Goal: Information Seeking & Learning: Learn about a topic

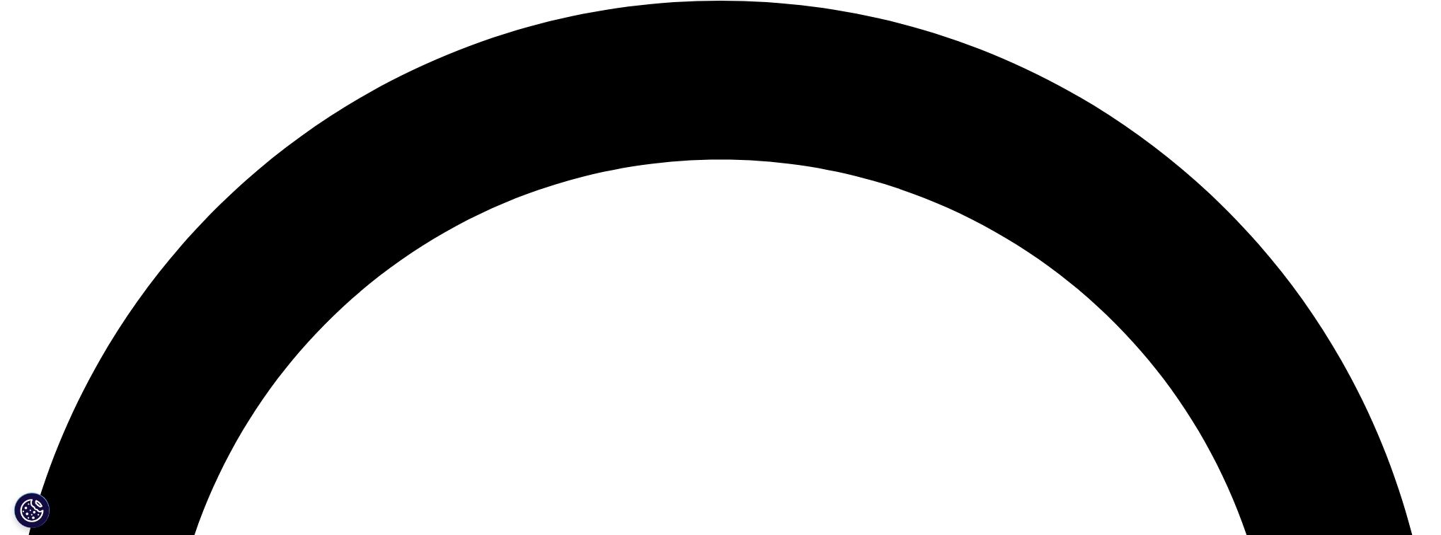
scroll to position [2888, 0]
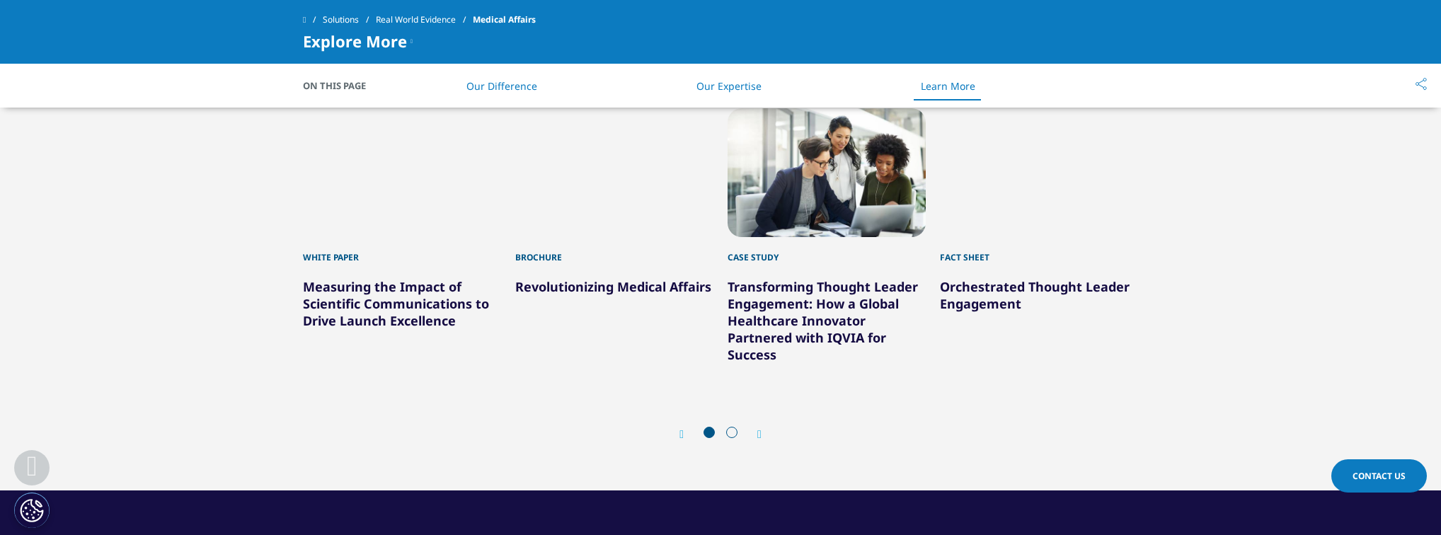
click at [762, 437] on icon "Next slide" at bounding box center [759, 434] width 4 height 11
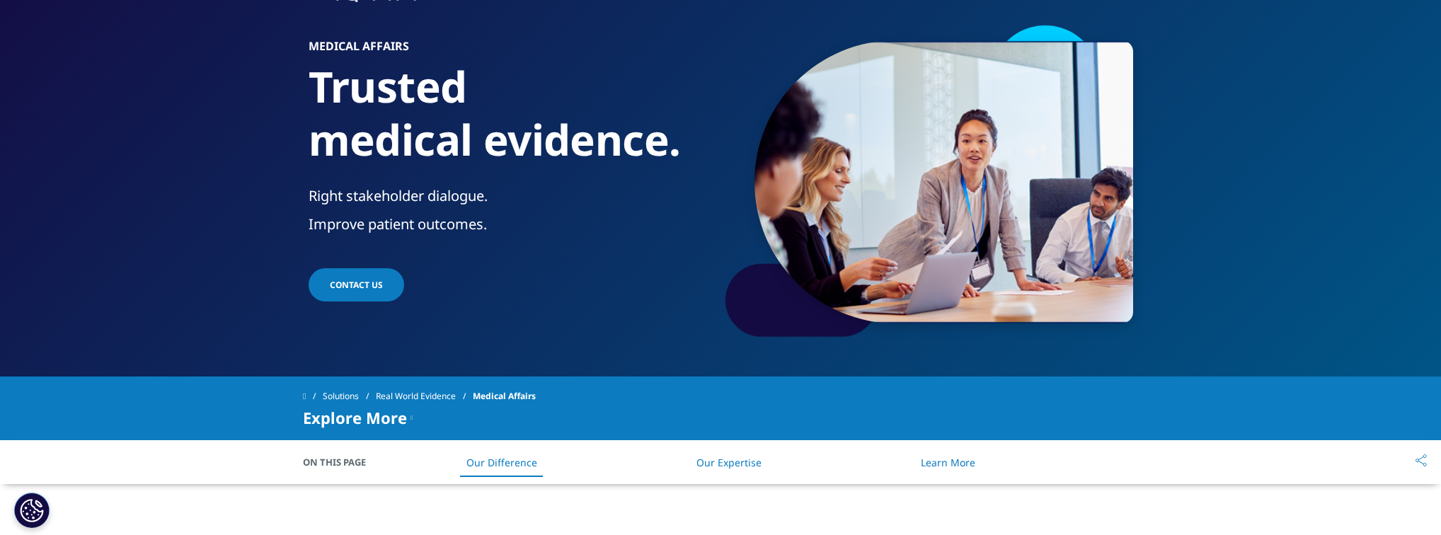
scroll to position [0, 0]
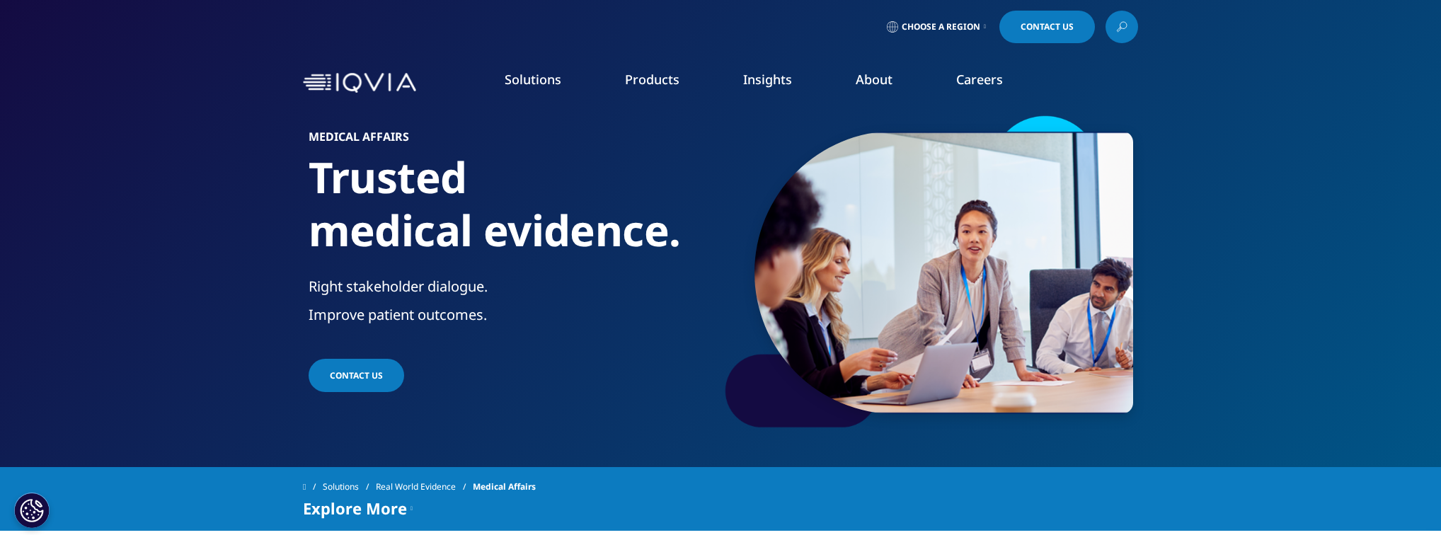
click at [405, 256] on link "SEE LATEST REPORTS" at bounding box center [510, 258] width 300 height 12
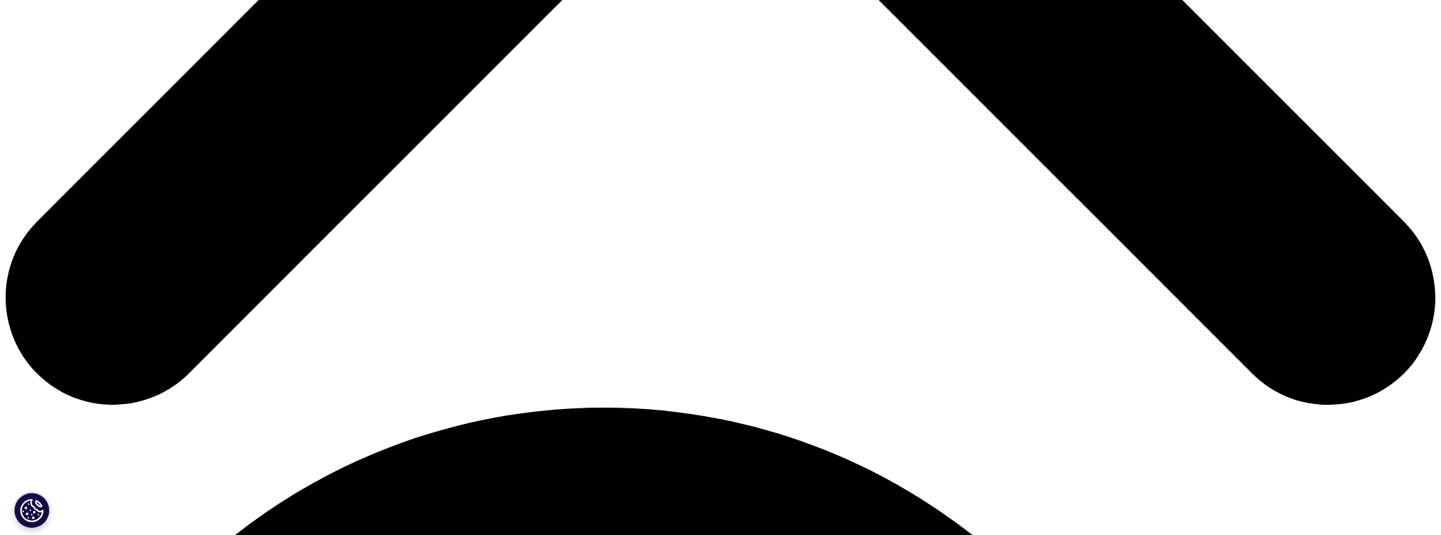
scroll to position [1019, 0]
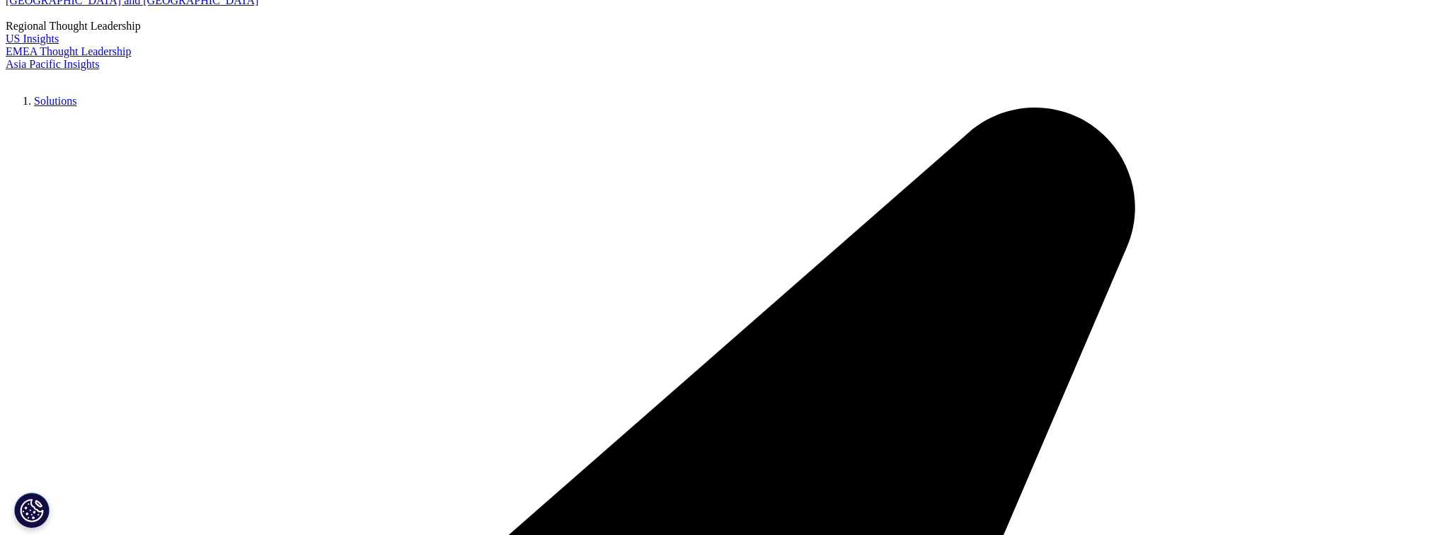
scroll to position [113, 0]
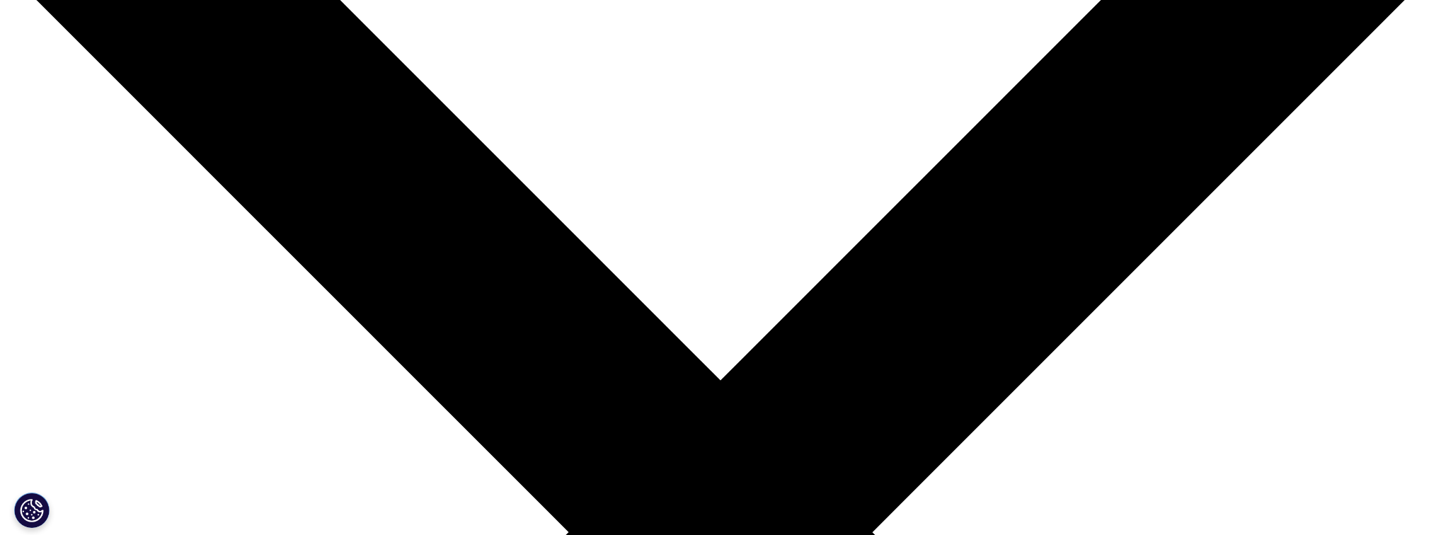
scroll to position [57, 0]
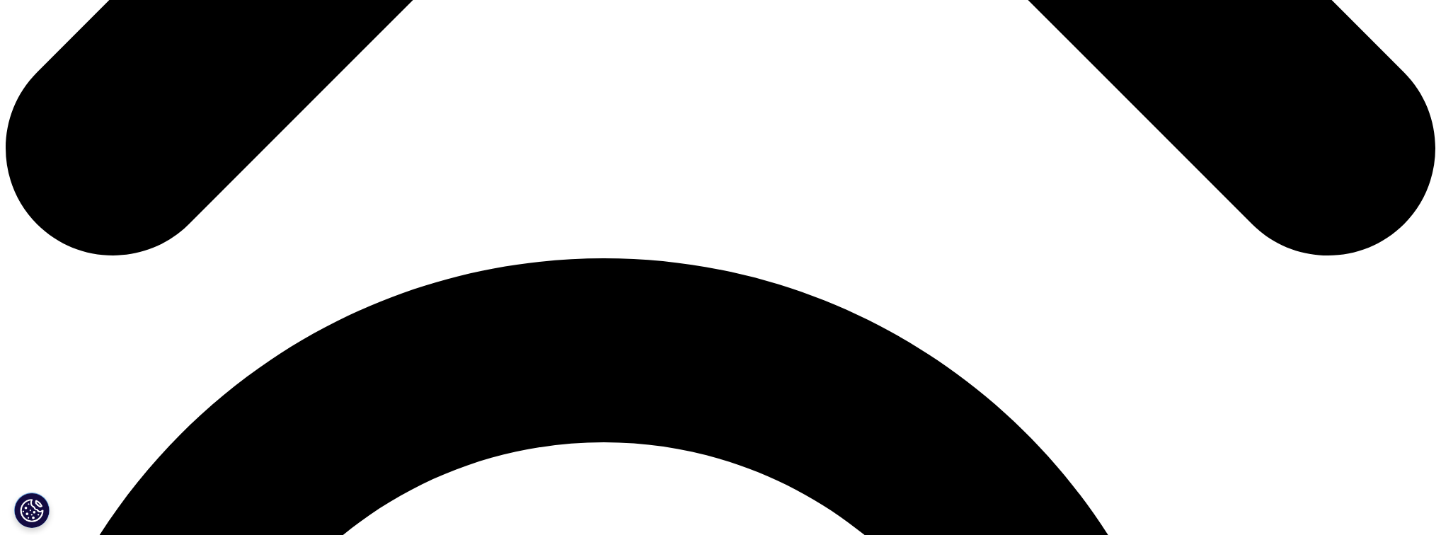
scroll to position [1302, 0]
